Goal: Task Accomplishment & Management: Manage account settings

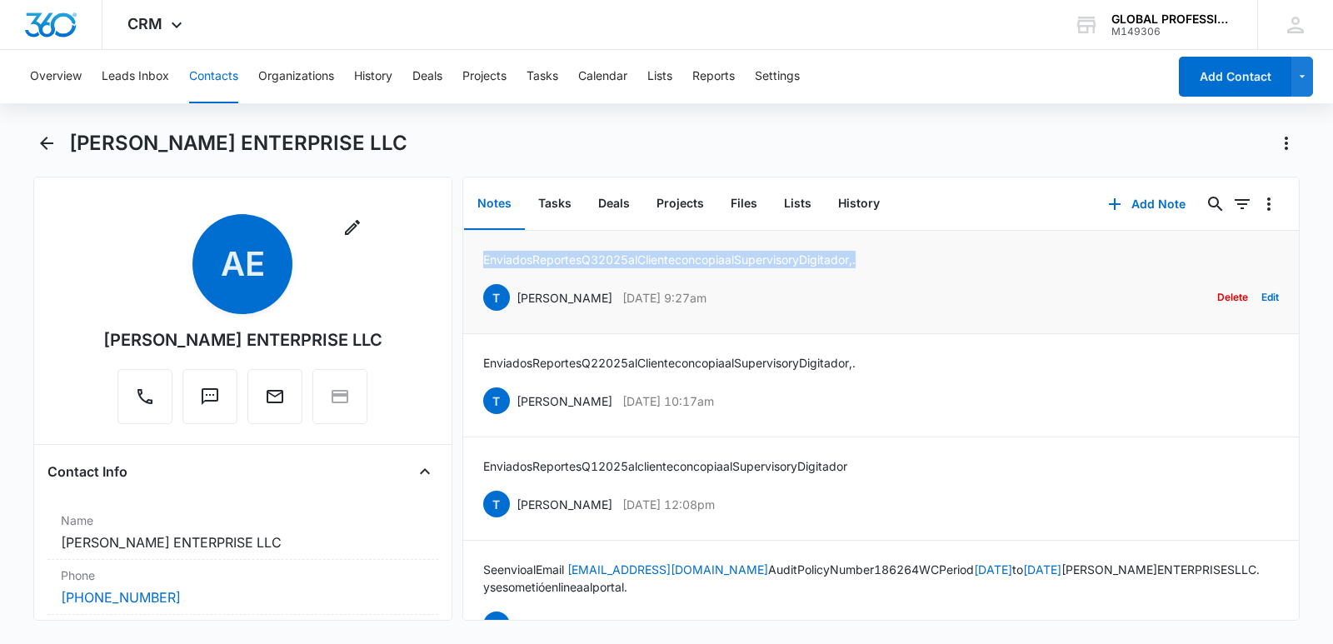
drag, startPoint x: 484, startPoint y: 257, endPoint x: 904, endPoint y: 259, distance: 419.9
click at [904, 259] on div "Enviados Reportes Q3 2025 al Cliente con copia al Supervisor y Digitador,. [PER…" at bounding box center [881, 282] width 796 height 62
copy p "Enviados Reportes Q3 2025 al Cliente con copia al Supervisor y Digitador,."
click at [220, 73] on button "Contacts" at bounding box center [213, 76] width 49 height 53
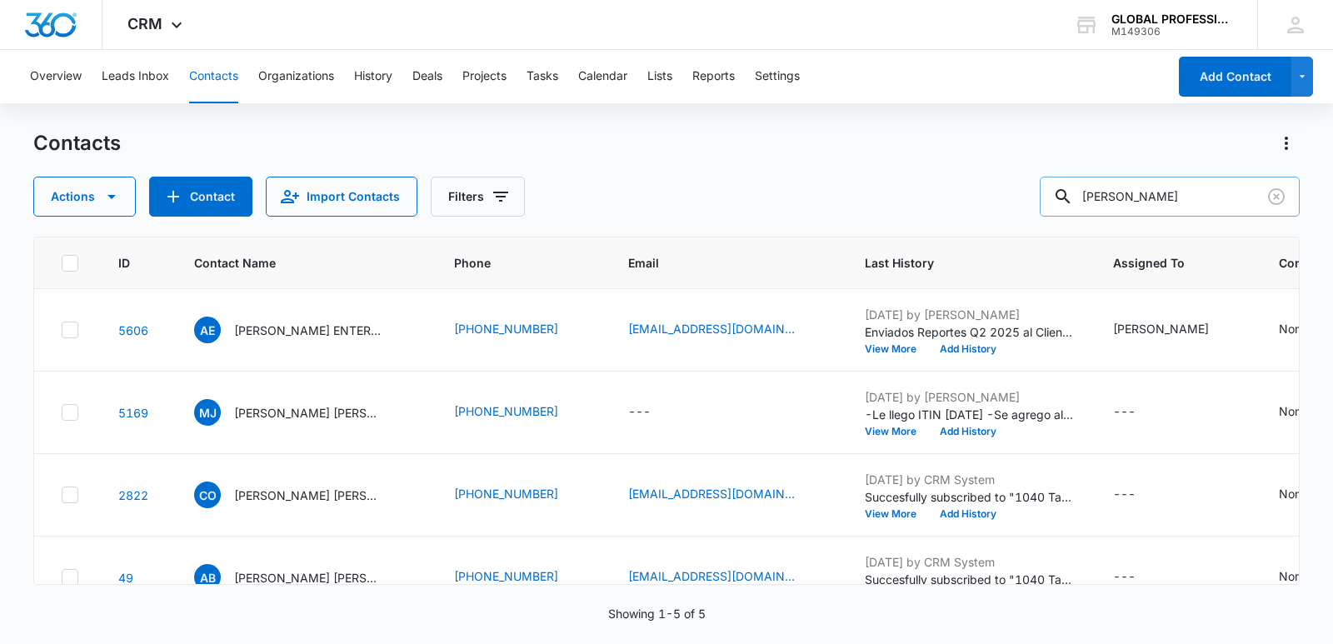
click at [1198, 186] on input "[PERSON_NAME]" at bounding box center [1170, 197] width 260 height 40
drag, startPoint x: 1153, startPoint y: 196, endPoint x: 854, endPoint y: 155, distance: 301.9
click at [854, 155] on div "Contacts Actions Contact Import Contacts Filters [PERSON_NAME]" at bounding box center [666, 173] width 1266 height 87
type input "n"
type input "[PERSON_NAME]"
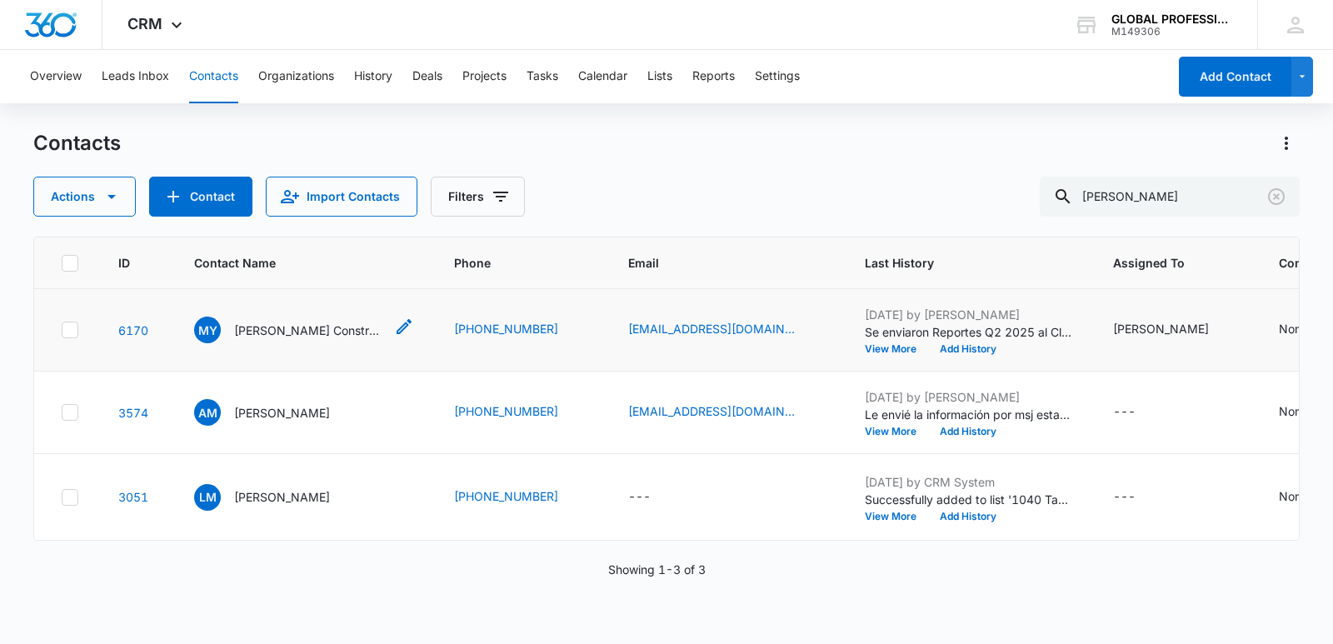
click at [266, 331] on p "[PERSON_NAME] Construcción LLC" at bounding box center [309, 330] width 150 height 17
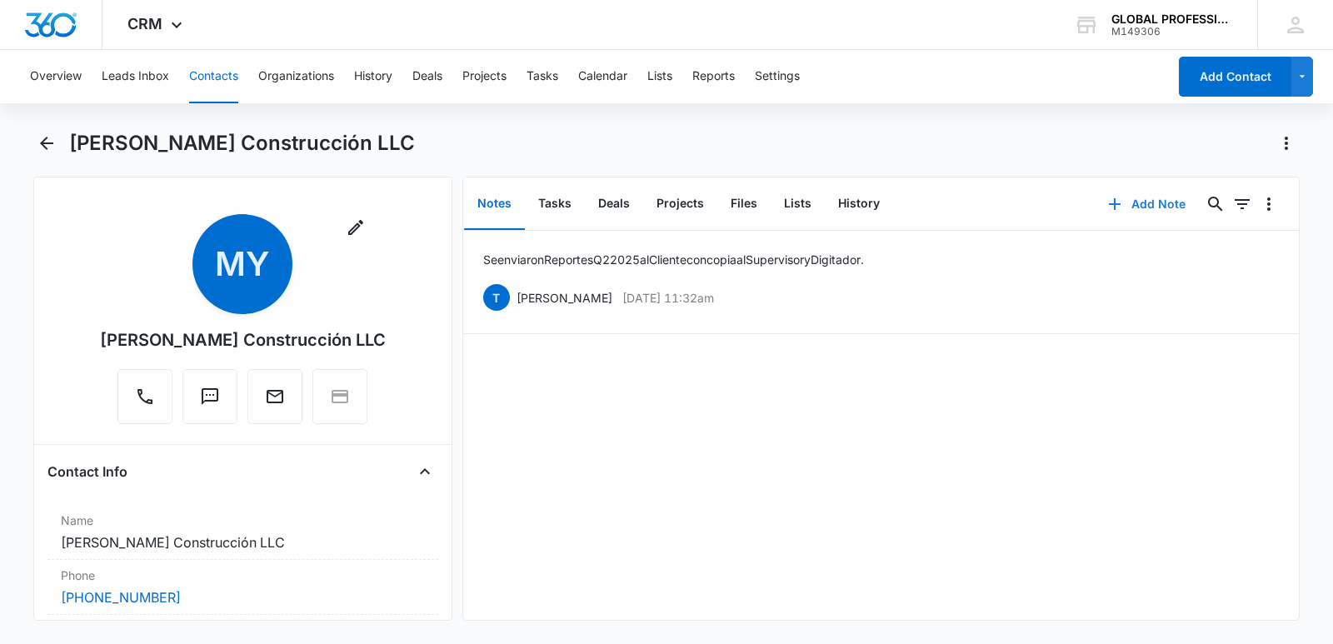
click at [1151, 203] on button "Add Note" at bounding box center [1146, 204] width 111 height 40
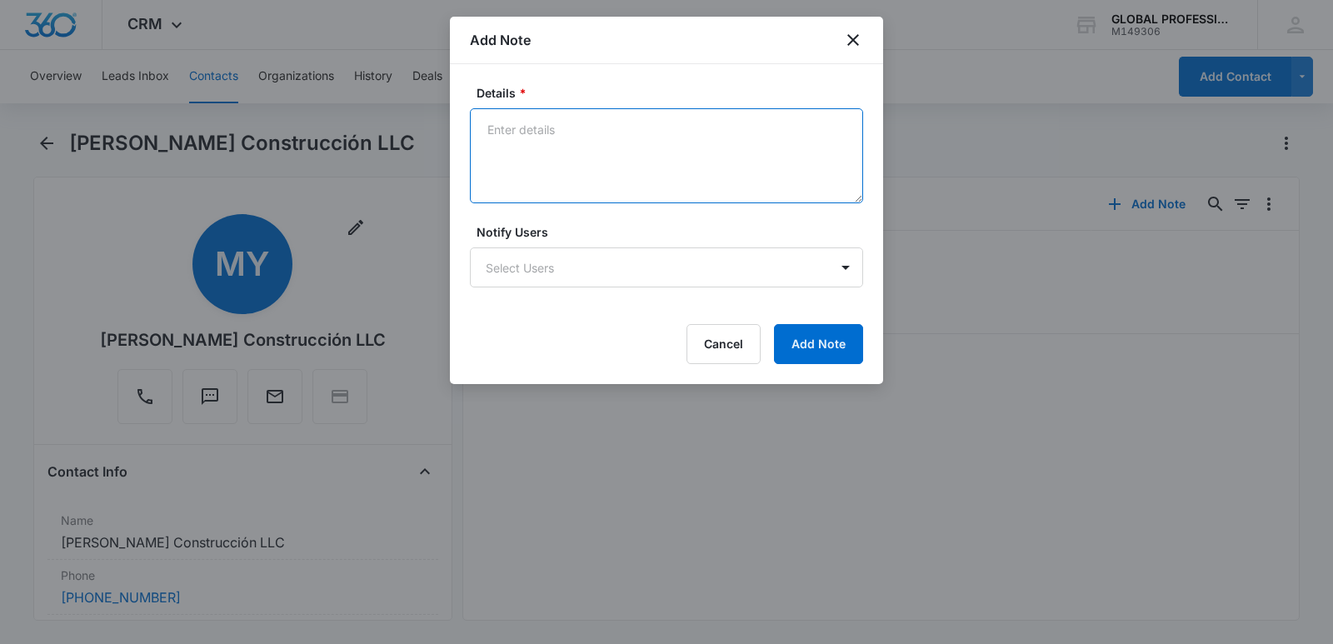
click at [557, 137] on textarea "Details *" at bounding box center [666, 155] width 393 height 95
paste textarea "Enviados Reportes Q3 2025 al Cliente con copia al Supervisor y Digitador,."
type textarea "Enviados Reportes Q3 2025 al Cliente con copia al Supervisor y Digitador,."
click at [553, 266] on body "CRM Apps Reputation Websites Forms CRM Email Ads Intelligence Brand Settings AI…" at bounding box center [666, 322] width 1333 height 644
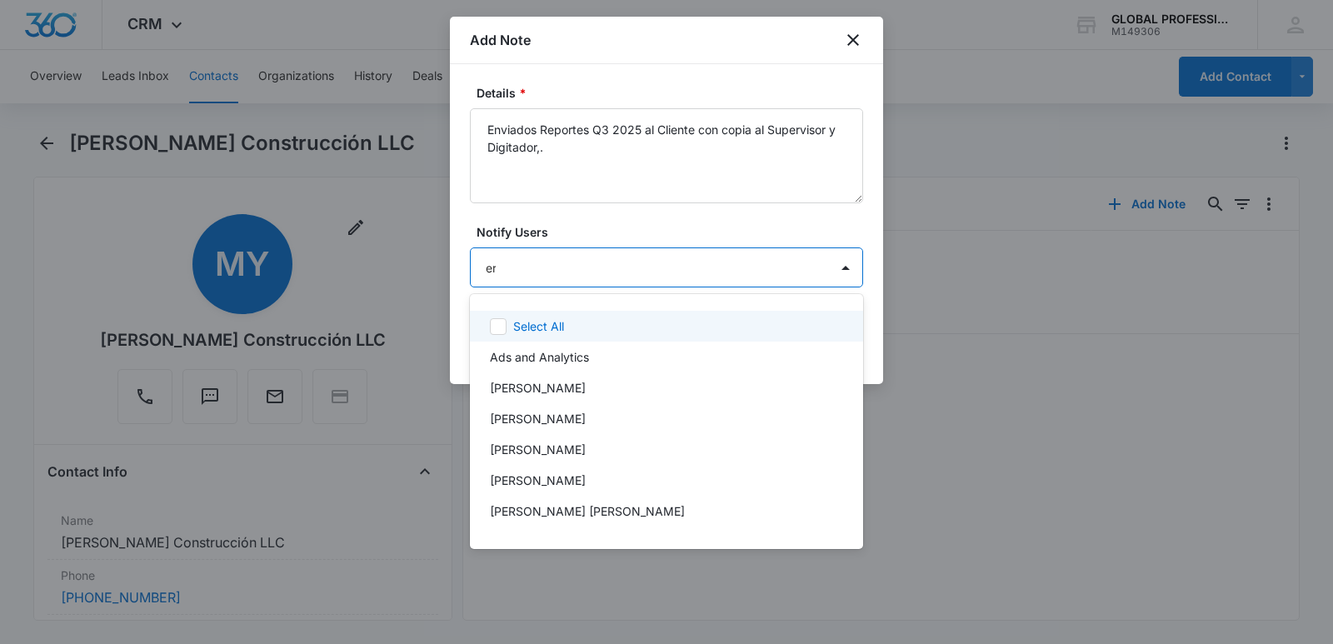
type input "ere"
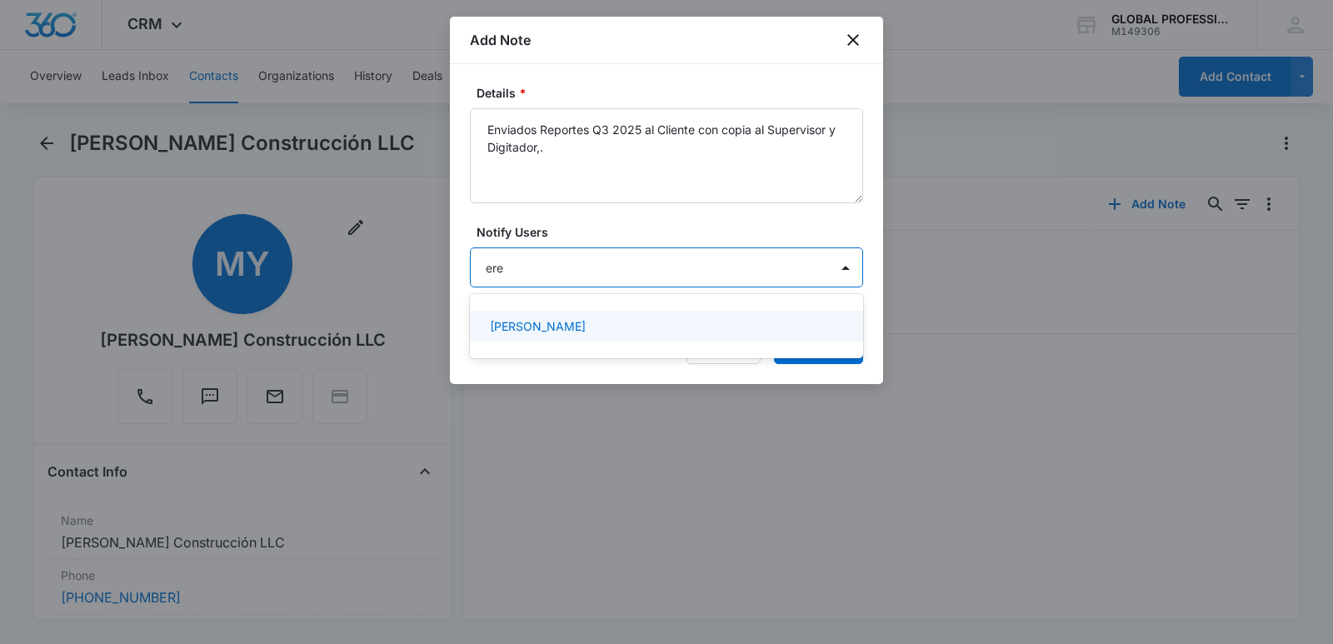
click at [565, 335] on div "[PERSON_NAME]" at bounding box center [666, 326] width 393 height 31
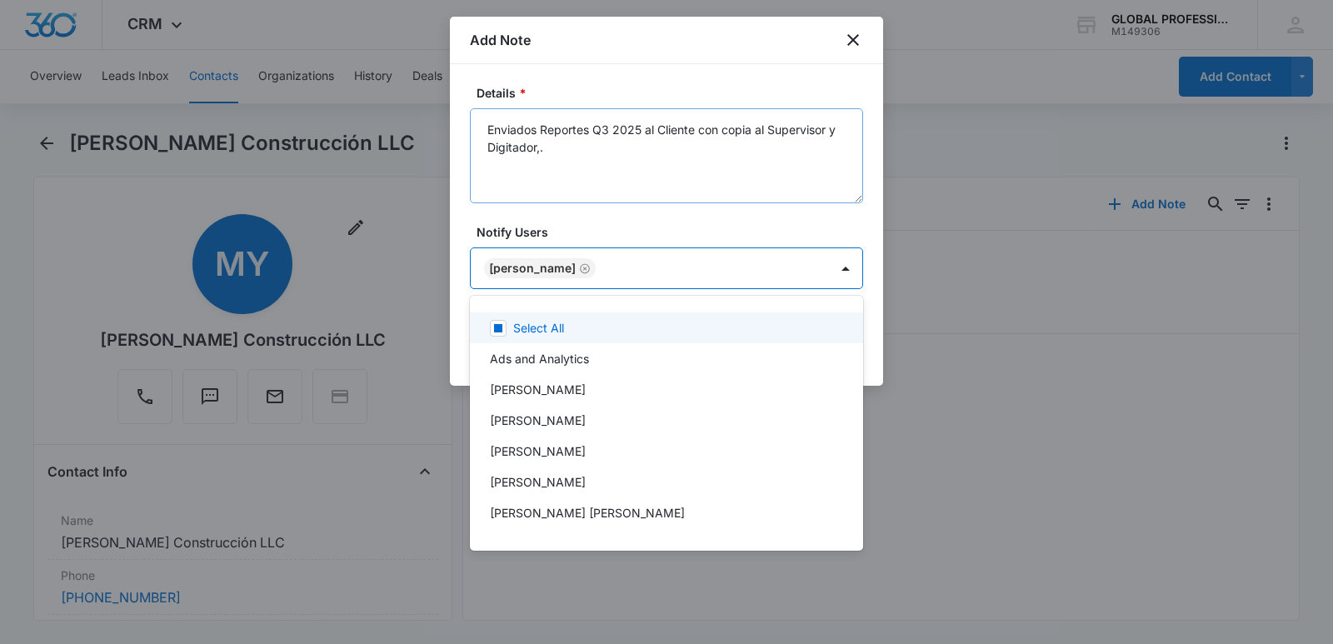
drag, startPoint x: 664, startPoint y: 230, endPoint x: 652, endPoint y: 202, distance: 31.0
click at [666, 227] on div at bounding box center [666, 322] width 1333 height 644
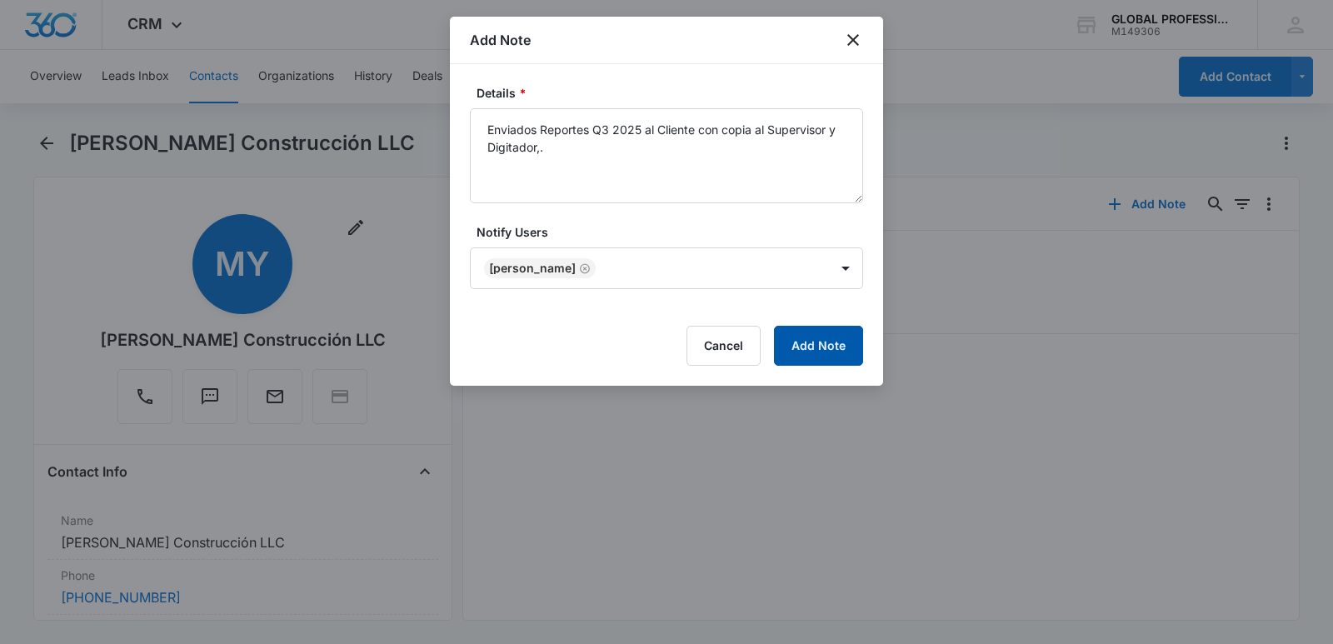
click at [821, 340] on button "Add Note" at bounding box center [818, 346] width 89 height 40
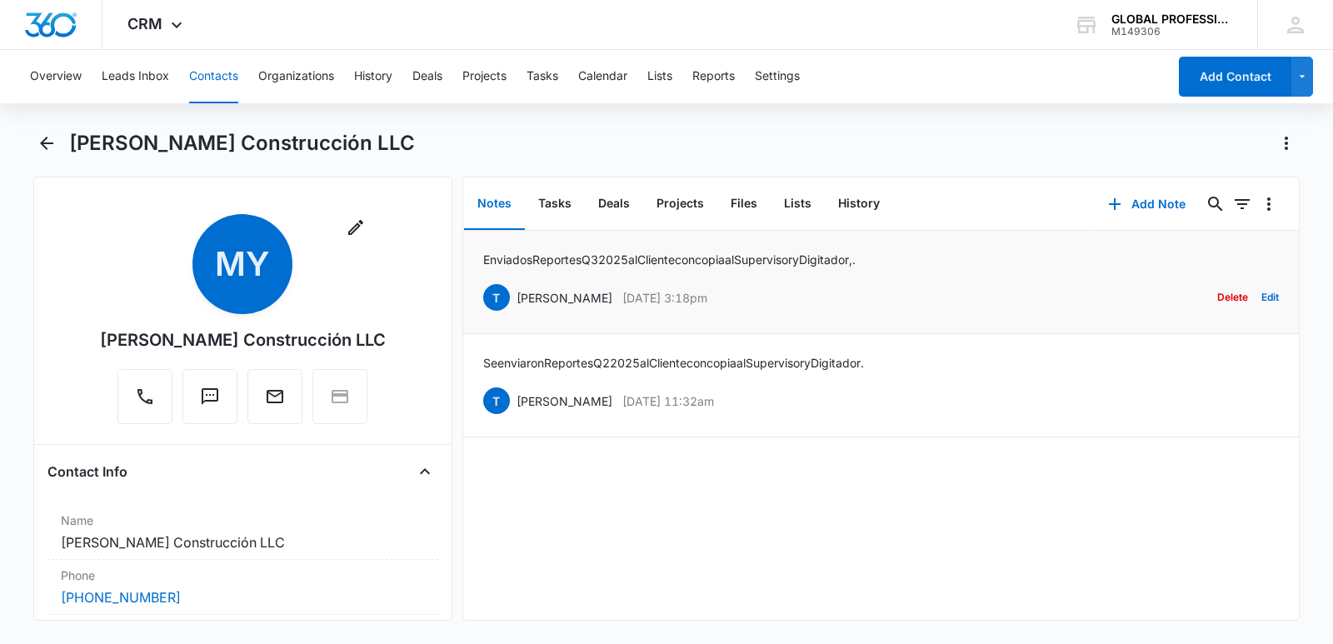
click at [489, 260] on p "Enviados Reportes Q3 2025 al Cliente con copia al Supervisor y Digitador,." at bounding box center [669, 259] width 372 height 17
click at [488, 260] on p "Enviados Reportes Q3 2025 al Cliente con copia al Supervisor y Digitador,." at bounding box center [669, 259] width 372 height 17
drag, startPoint x: 488, startPoint y: 260, endPoint x: 888, endPoint y: 243, distance: 400.3
click at [888, 245] on li "Enviados Reportes Q3 2025 al Cliente con copia al Supervisor y Digitador,. [PER…" at bounding box center [881, 282] width 836 height 103
copy p "Enviados Reportes Q3 2025 al Cliente con copia al Supervisor y Digitador,"
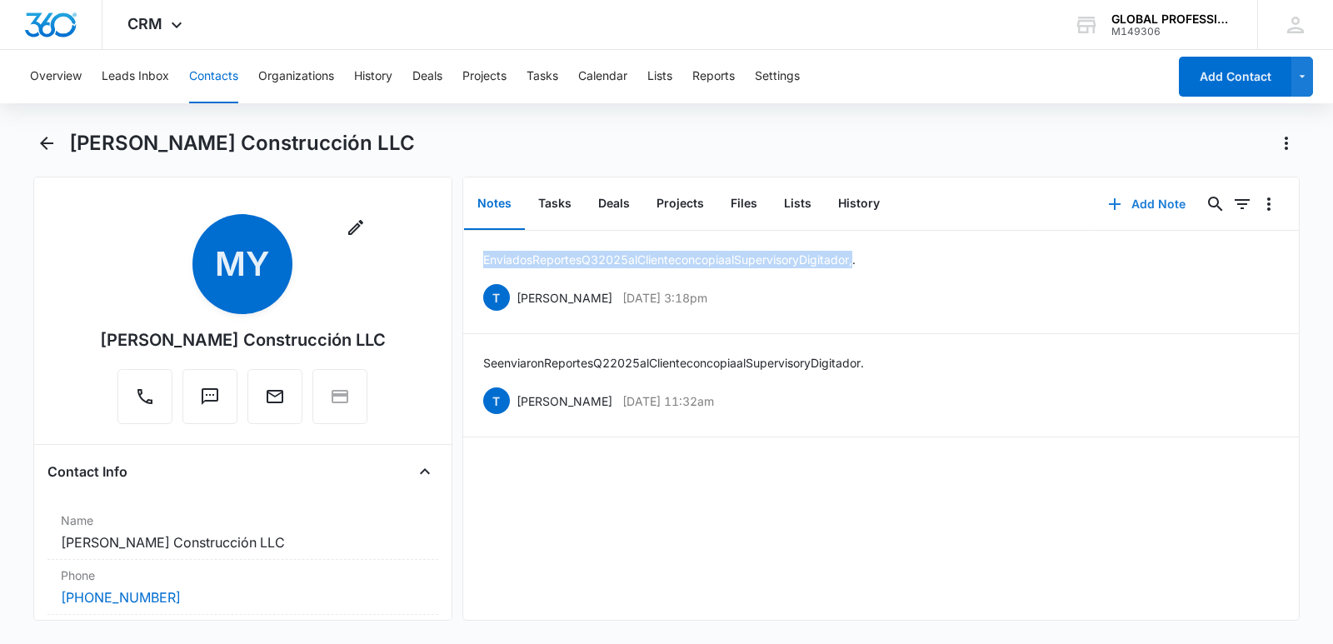
click at [1135, 198] on button "Add Note" at bounding box center [1146, 204] width 111 height 40
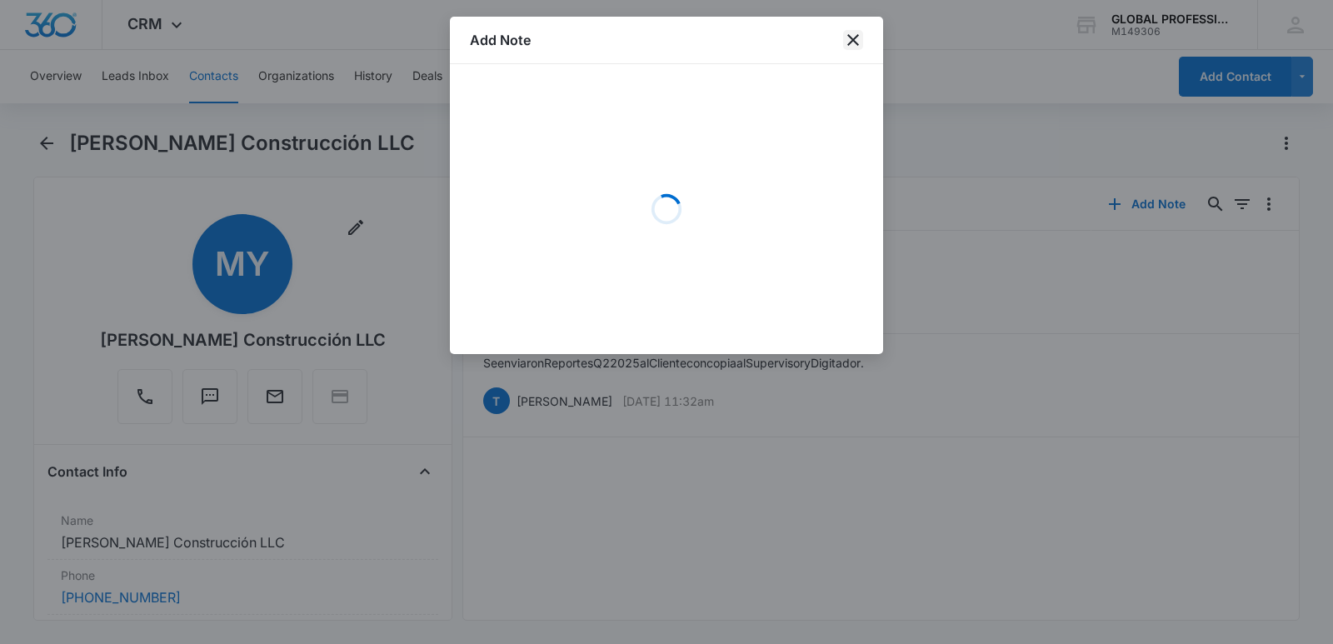
click at [846, 38] on icon "close" at bounding box center [853, 40] width 20 height 20
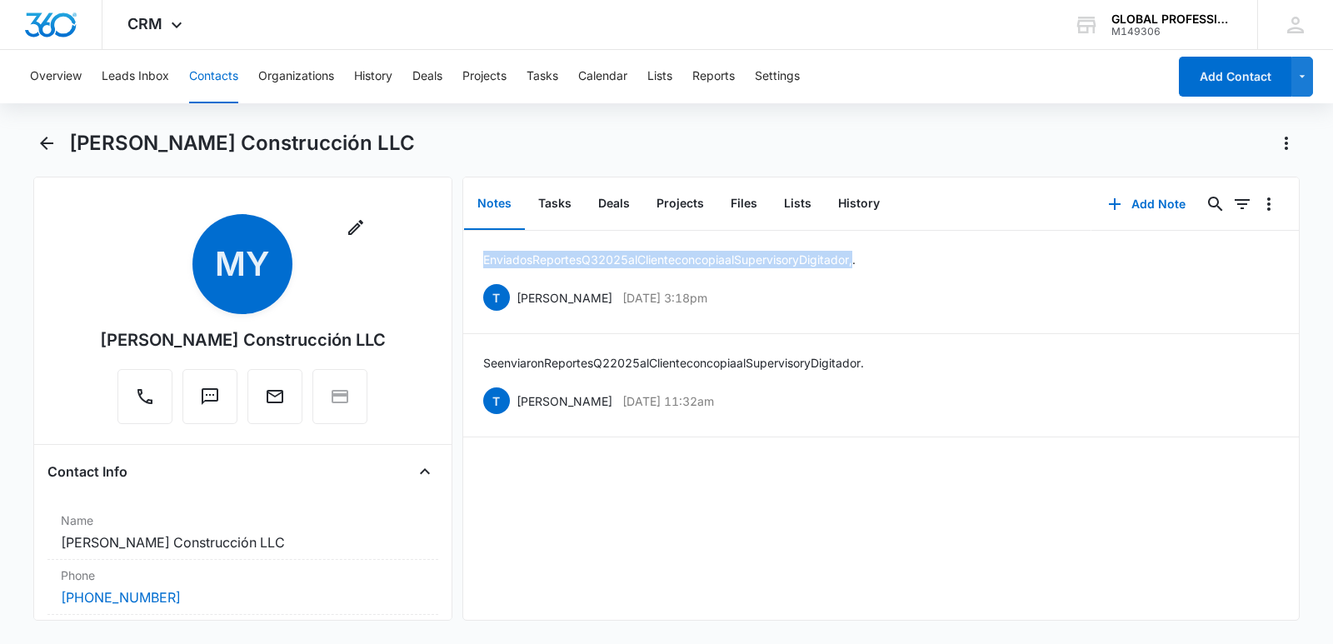
click at [223, 81] on button "Contacts" at bounding box center [213, 76] width 49 height 53
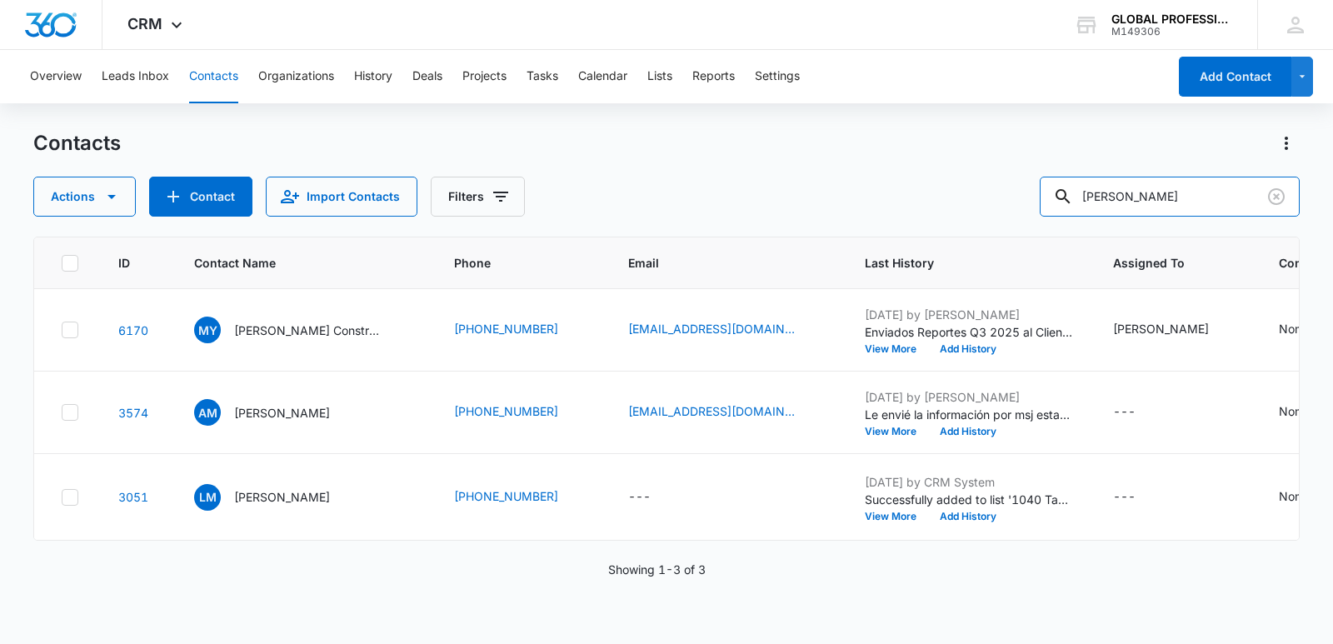
drag, startPoint x: 1186, startPoint y: 212, endPoint x: 368, endPoint y: 107, distance: 824.0
click at [586, 147] on div "Contacts Actions Contact Import Contacts Filters [PERSON_NAME]" at bounding box center [666, 173] width 1266 height 87
type input "COLIMEX"
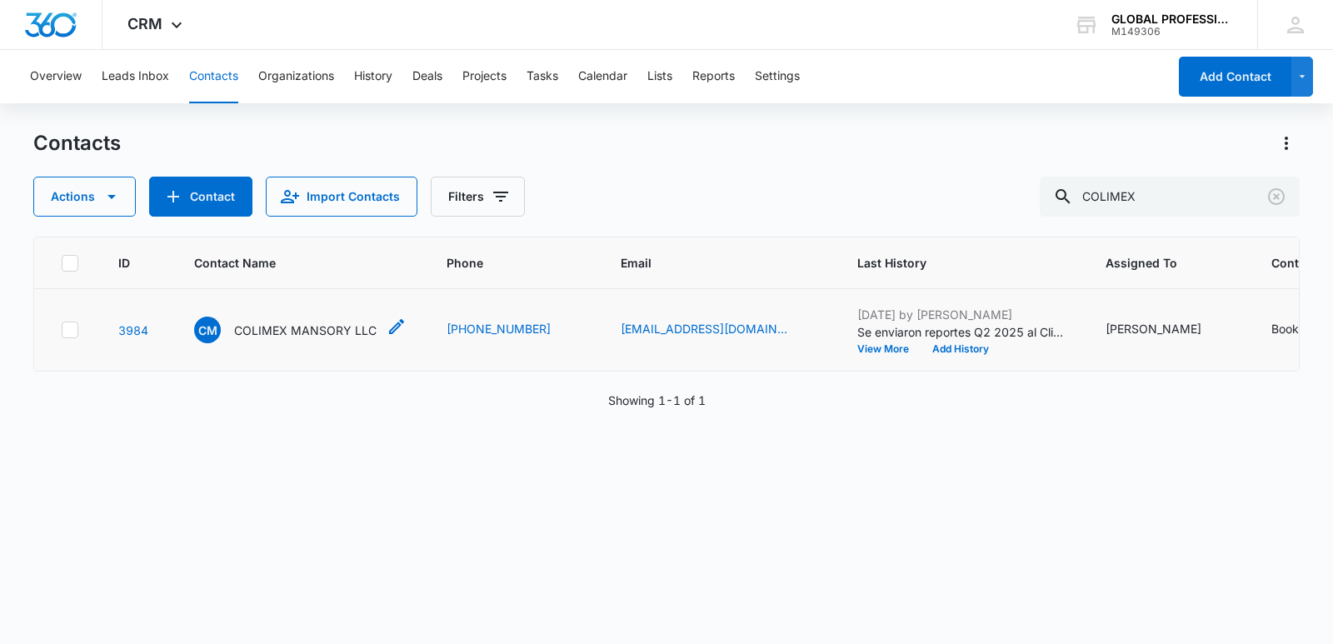
click at [286, 339] on p "COLIMEX MANSORY LLC" at bounding box center [305, 330] width 142 height 17
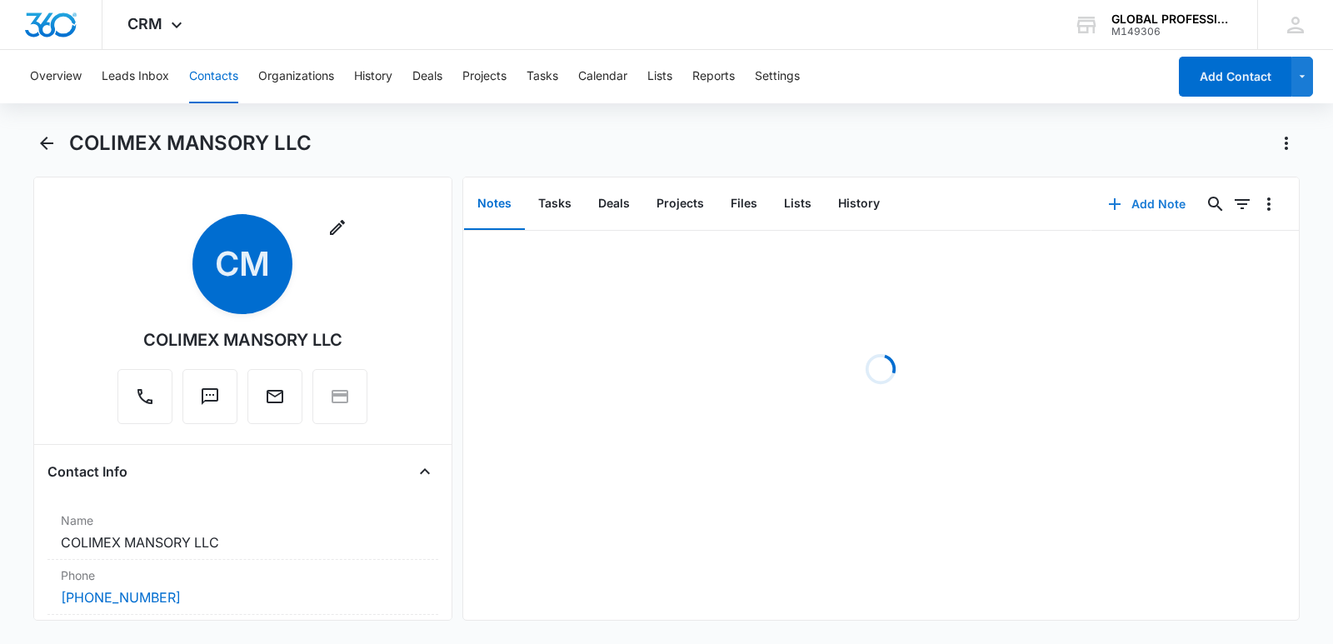
click at [1153, 194] on button "Add Note" at bounding box center [1146, 204] width 111 height 40
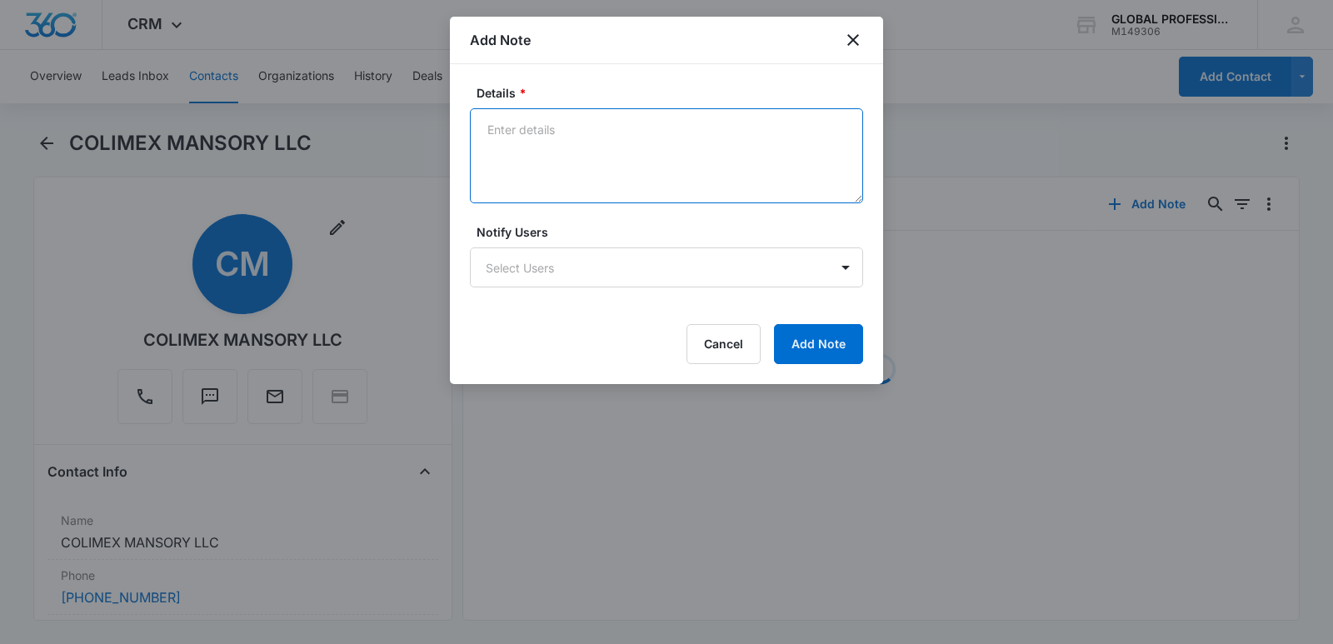
click at [566, 122] on textarea "Details *" at bounding box center [666, 155] width 393 height 95
paste textarea "Enviados Reportes Q3 2025 al Cliente con copia al Supervisor y Digitador,"
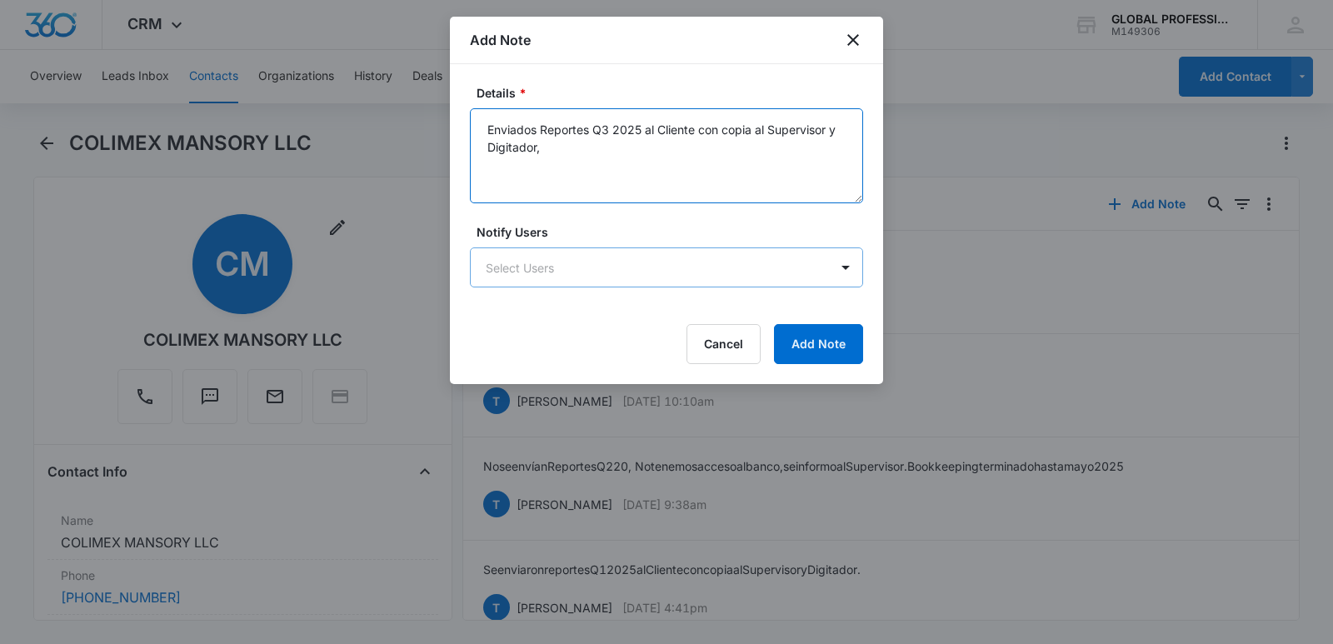
type textarea "Enviados Reportes Q3 2025 al Cliente con copia al Supervisor y Digitador,"
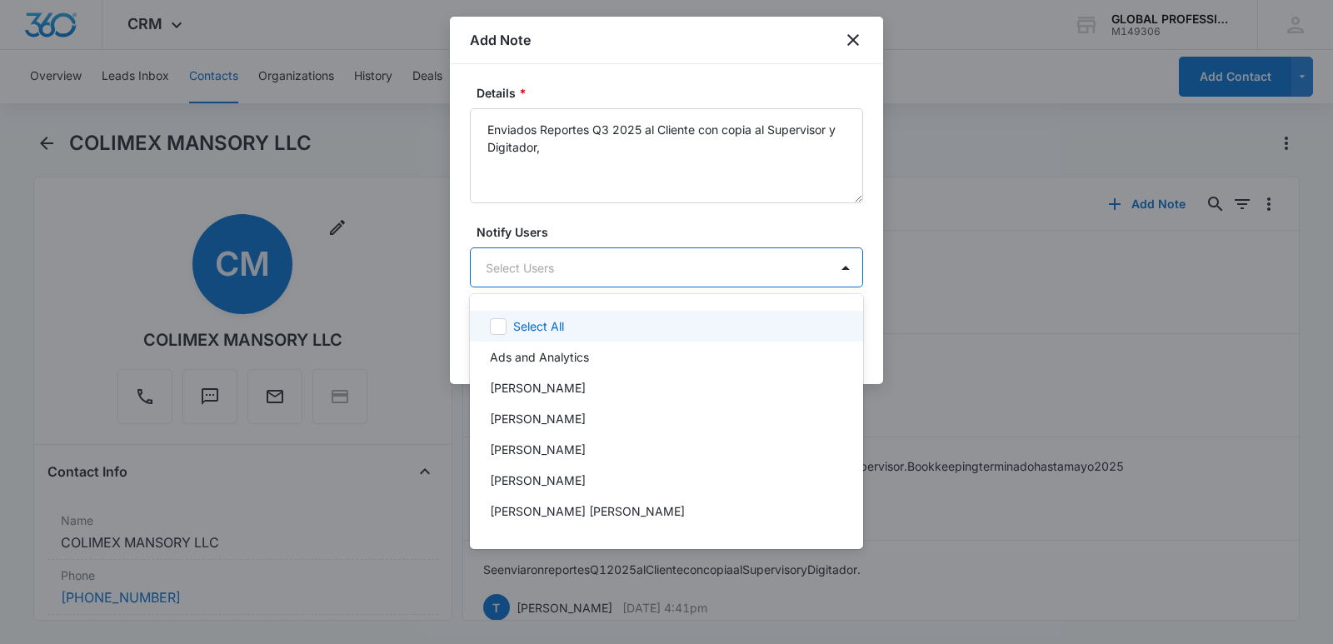
click at [521, 263] on body "CRM Apps Reputation Websites Forms CRM Email Ads Intelligence Brand Settings AI…" at bounding box center [666, 322] width 1333 height 644
type input "ERE"
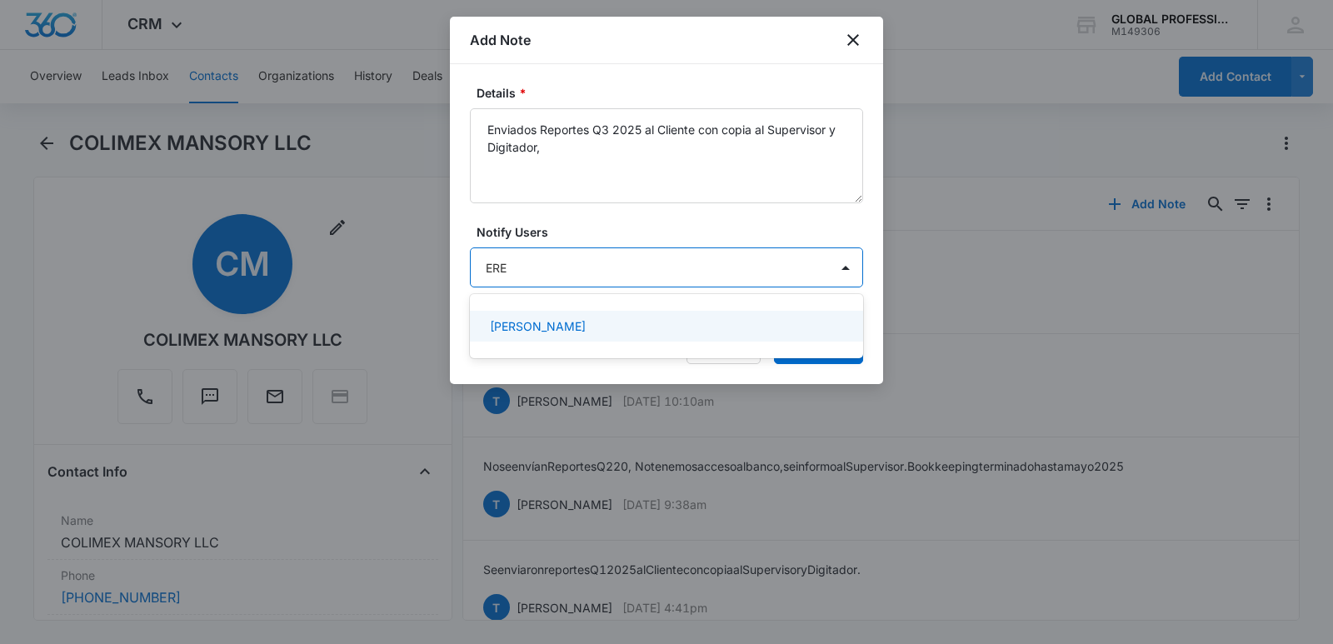
click at [517, 322] on p "[PERSON_NAME]" at bounding box center [538, 325] width 96 height 17
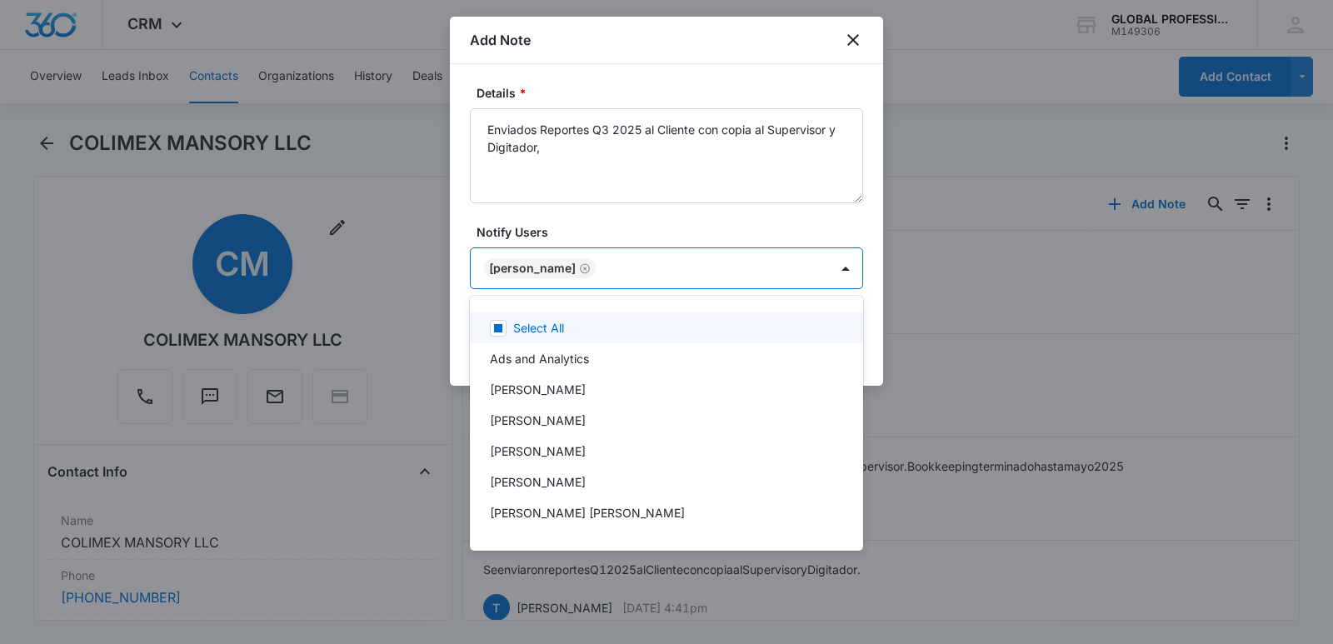
drag, startPoint x: 383, startPoint y: 175, endPoint x: 390, endPoint y: 187, distance: 14.2
click at [384, 176] on div at bounding box center [666, 322] width 1333 height 644
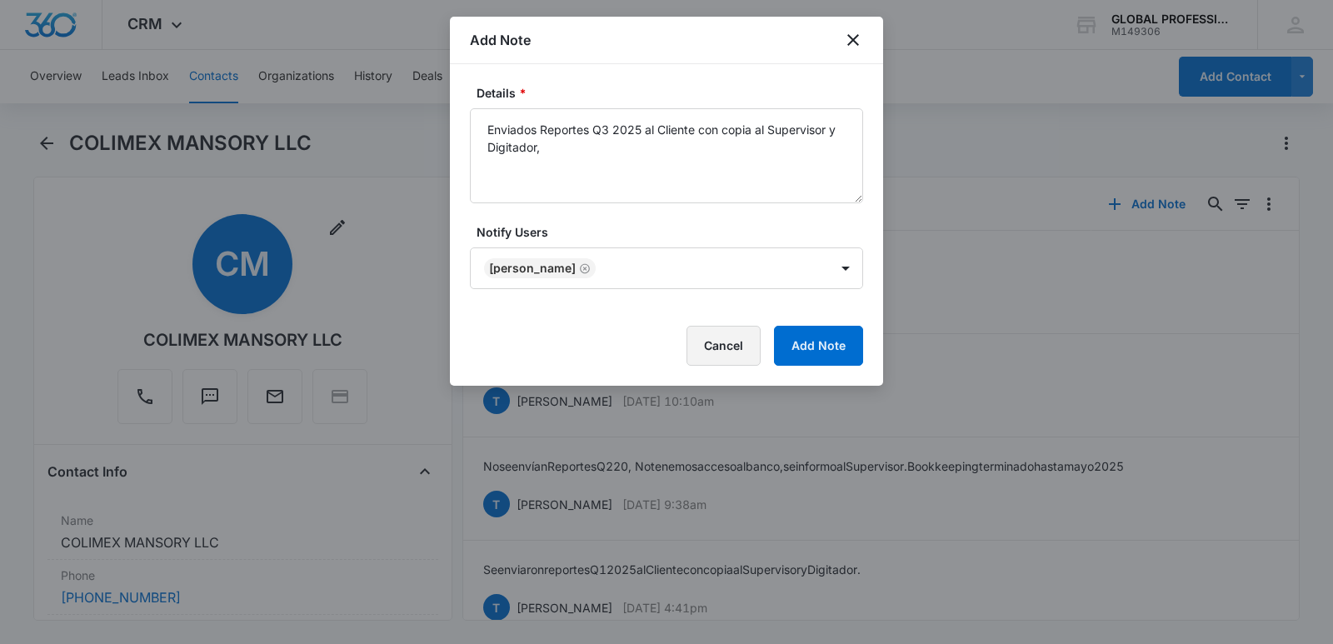
click at [760, 337] on button "Cancel" at bounding box center [724, 346] width 74 height 40
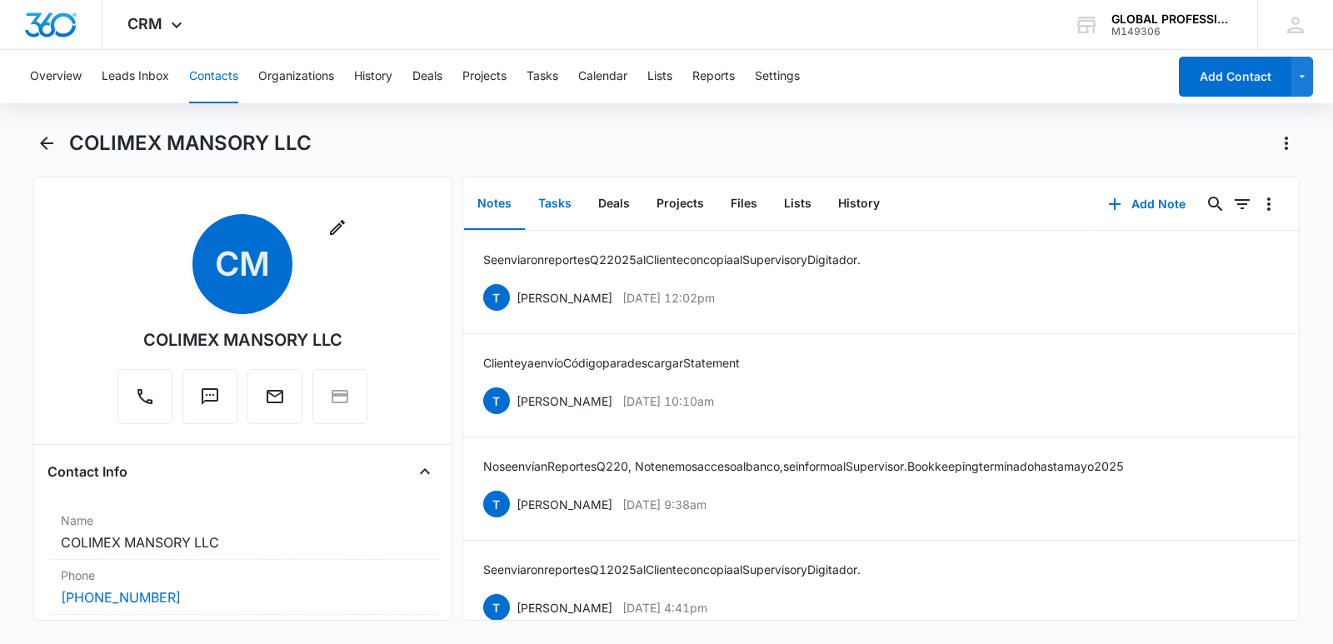
drag, startPoint x: 568, startPoint y: 203, endPoint x: 555, endPoint y: 202, distance: 13.4
click at [568, 202] on button "Tasks" at bounding box center [555, 204] width 60 height 52
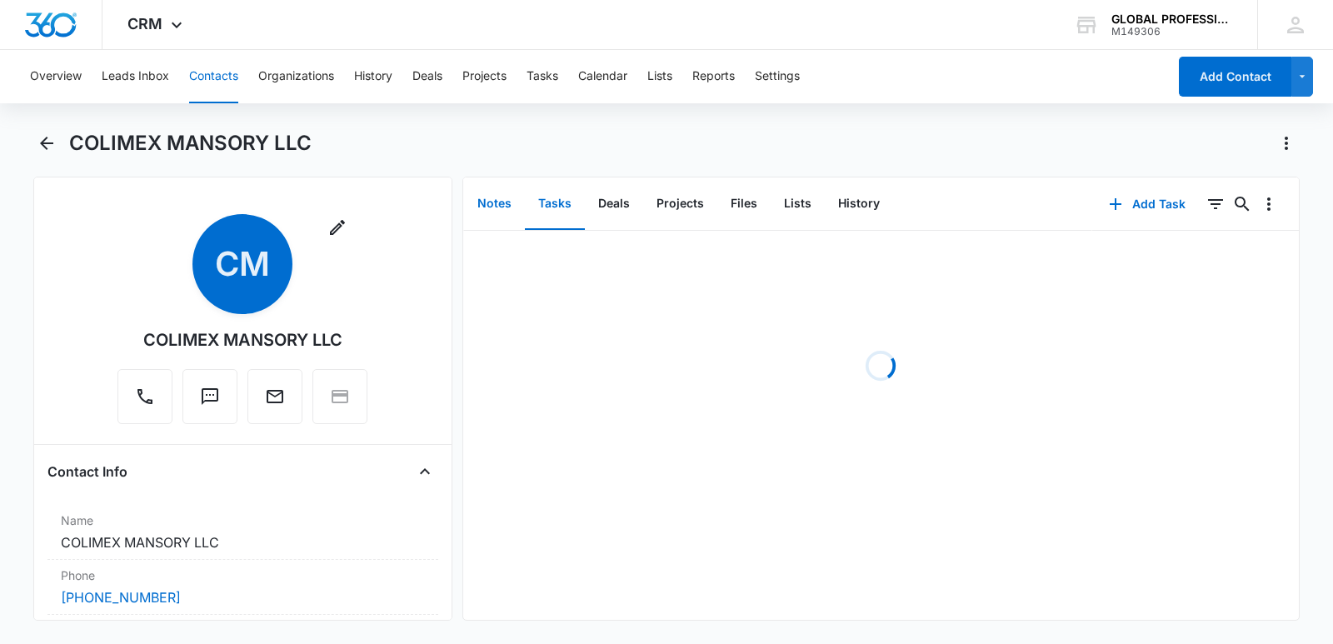
click at [514, 202] on button "Notes" at bounding box center [494, 204] width 61 height 52
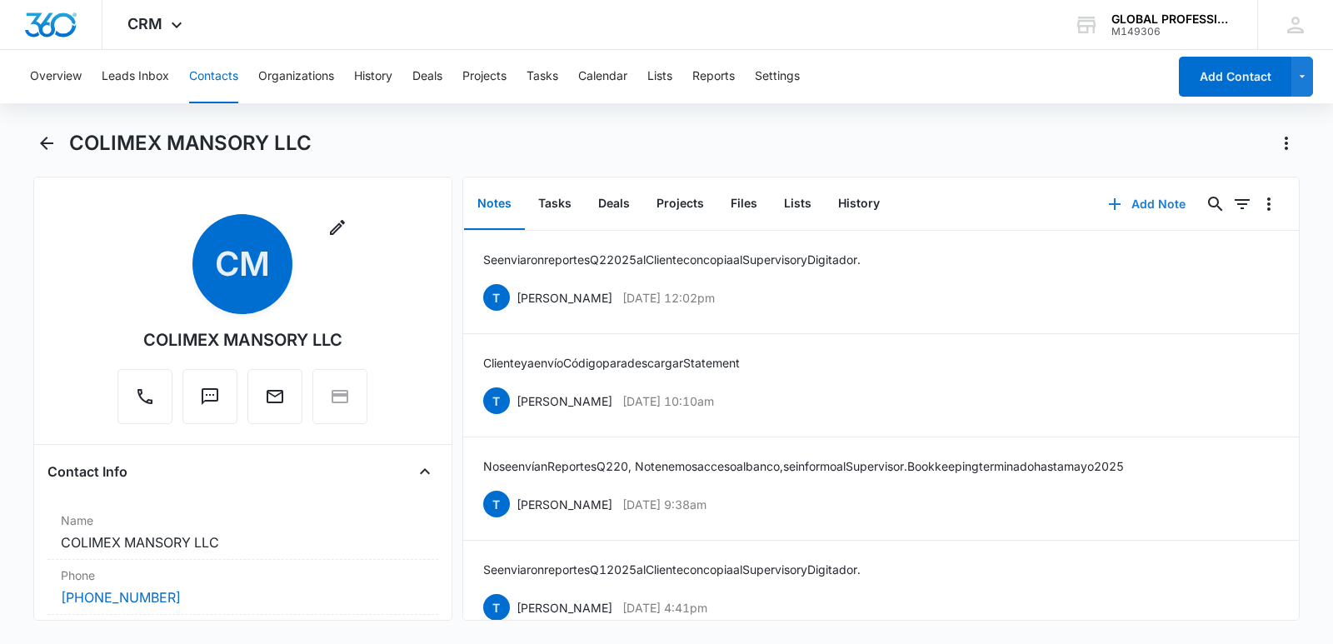
click at [1146, 197] on button "Add Note" at bounding box center [1146, 204] width 111 height 40
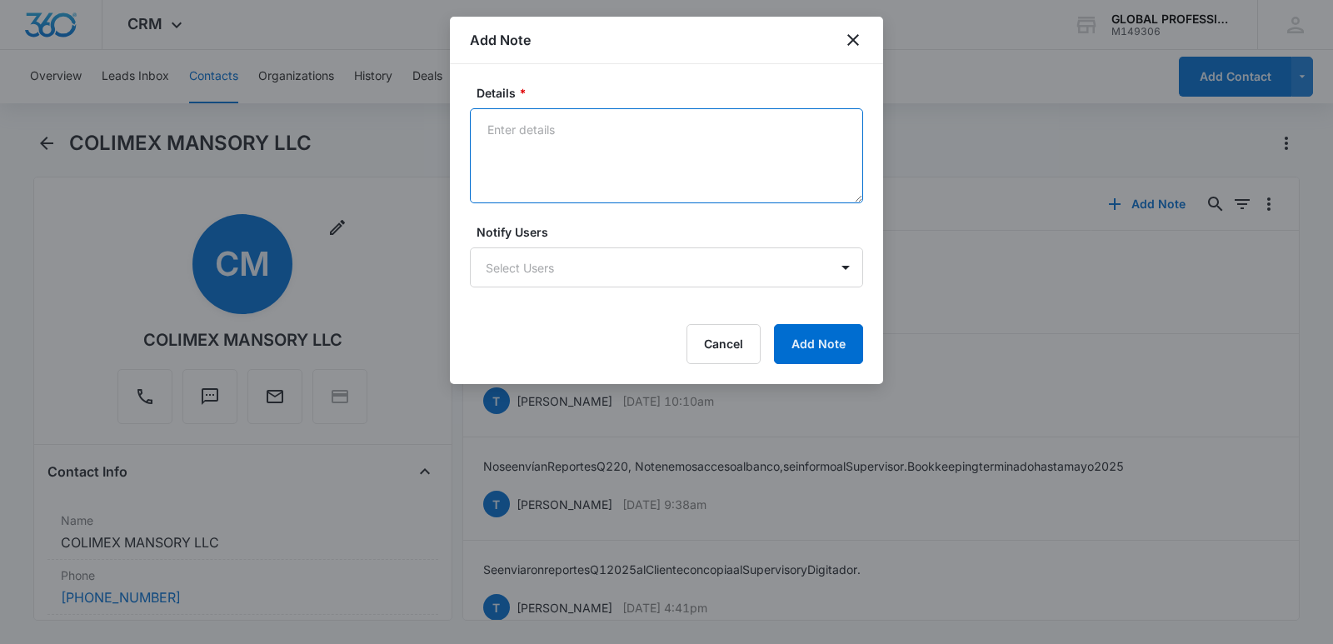
click at [627, 126] on textarea "Details *" at bounding box center [666, 155] width 393 height 95
paste textarea "Enviados Reportes Q3 2025 al Cliente con copia al Supervisor y Digitador,"
type textarea "Enviados Reportes Q3 2025 al Cliente con copia al Supervisor y Digitador,"
click at [608, 264] on body "CRM Apps Reputation Websites Forms CRM Email Ads Intelligence Brand Settings AI…" at bounding box center [666, 322] width 1333 height 644
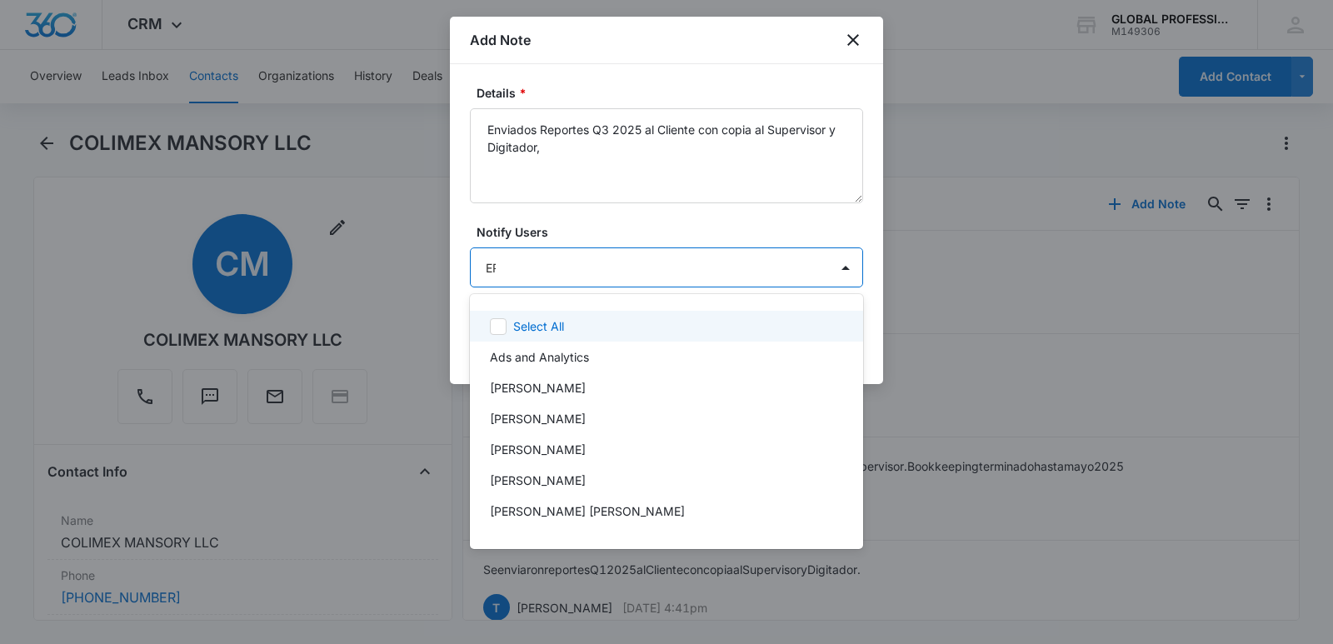
type input "ERE"
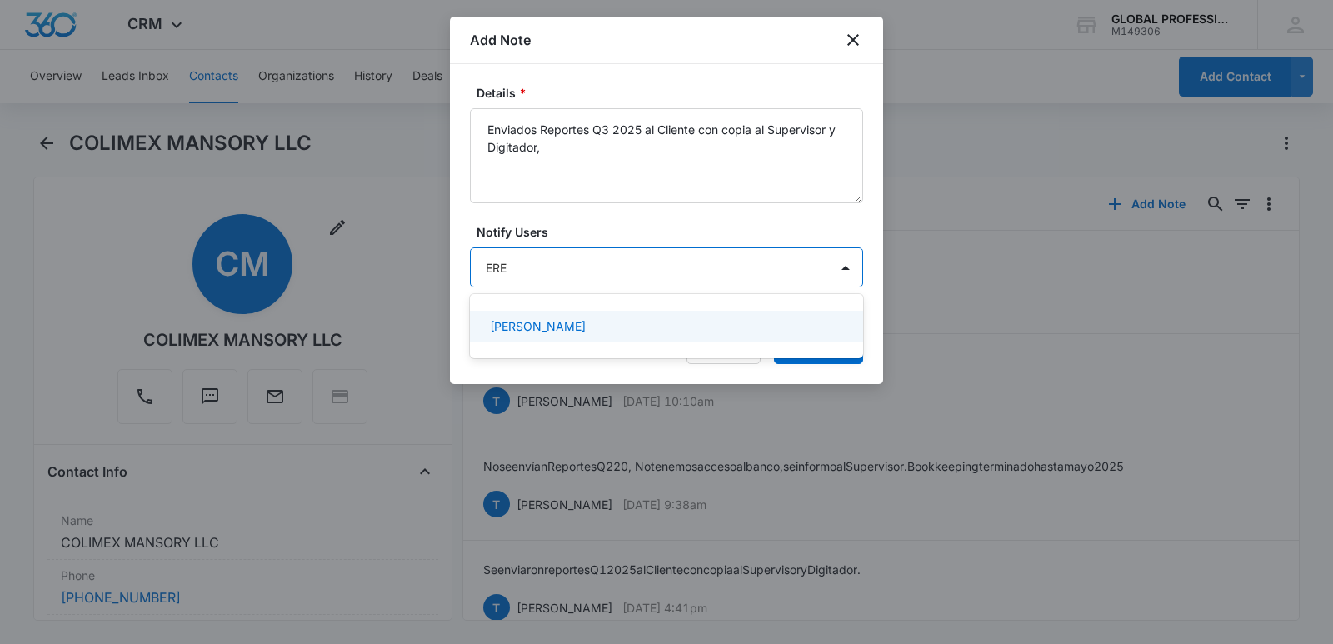
click at [581, 332] on p "[PERSON_NAME]" at bounding box center [538, 325] width 96 height 17
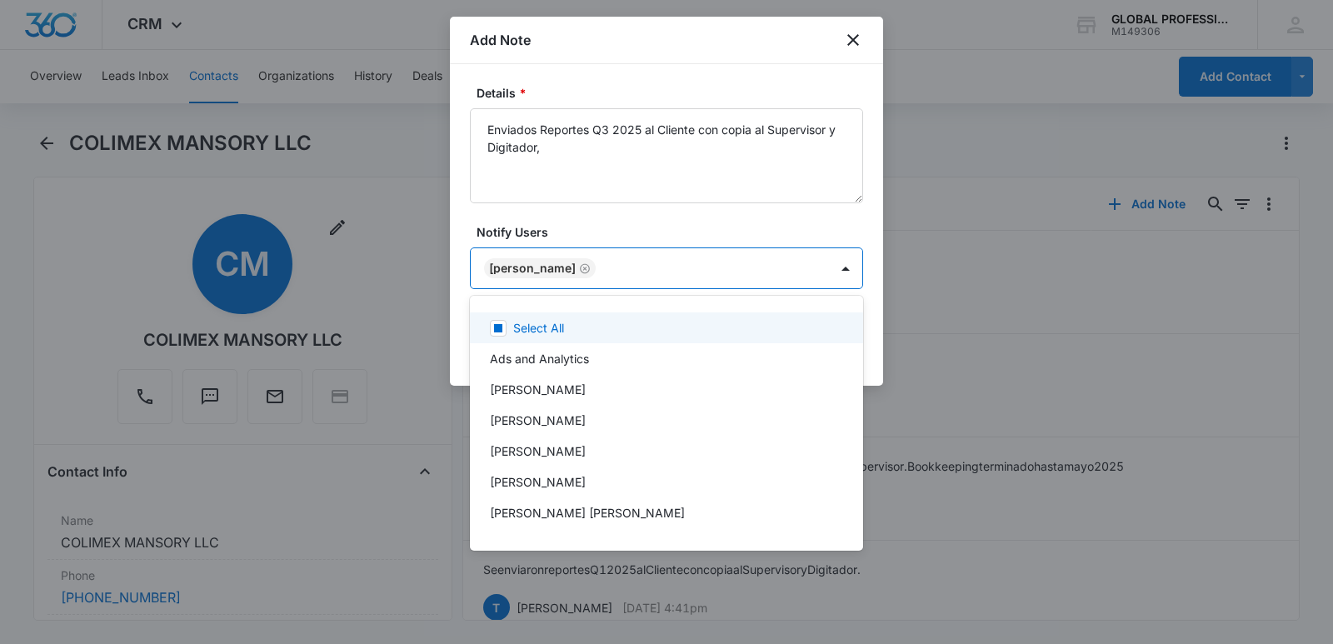
click at [702, 213] on div at bounding box center [666, 322] width 1333 height 644
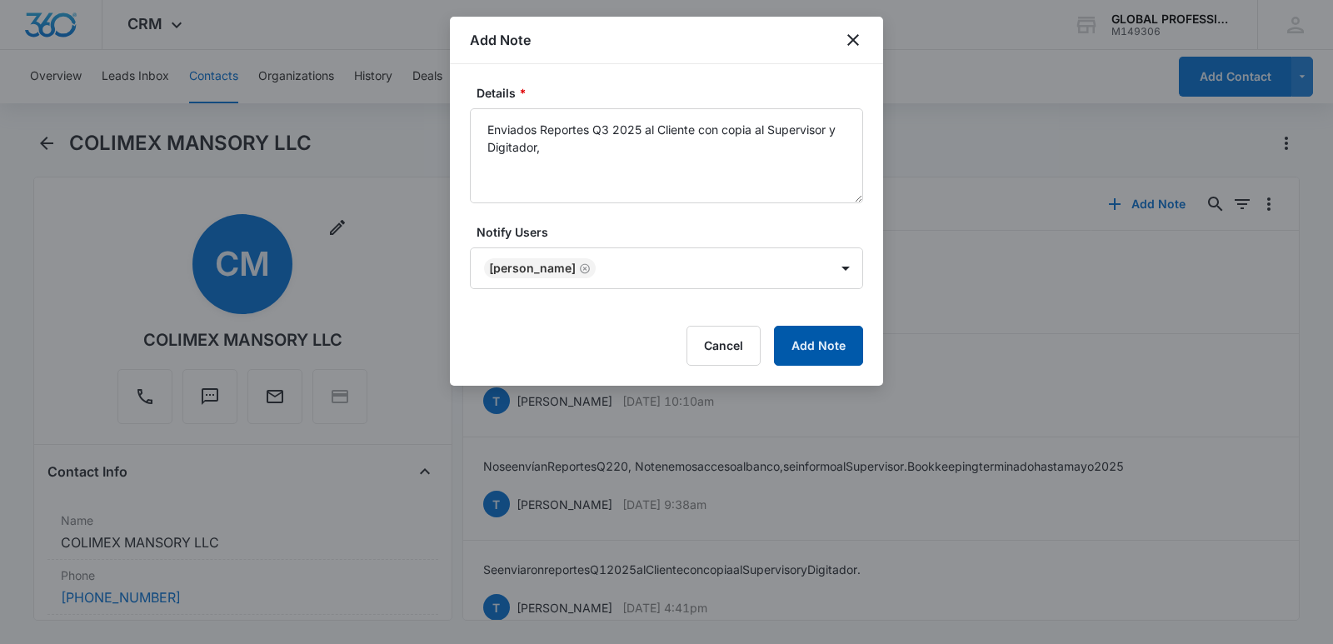
click at [807, 344] on button "Add Note" at bounding box center [818, 346] width 89 height 40
